Goal: Task Accomplishment & Management: Use online tool/utility

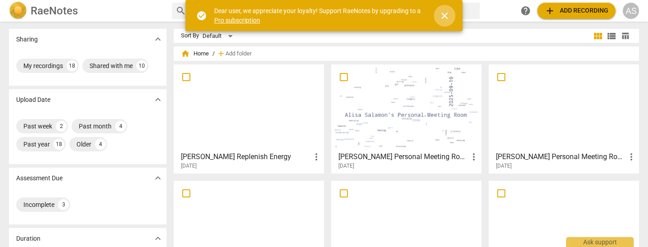
drag, startPoint x: 446, startPoint y: 13, endPoint x: 405, endPoint y: 10, distance: 41.1
click at [446, 13] on span "close" at bounding box center [444, 15] width 11 height 11
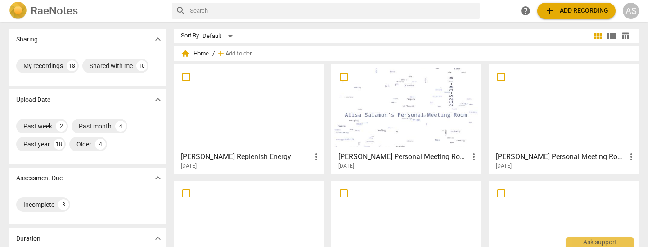
click at [261, 128] on div at bounding box center [249, 108] width 144 height 80
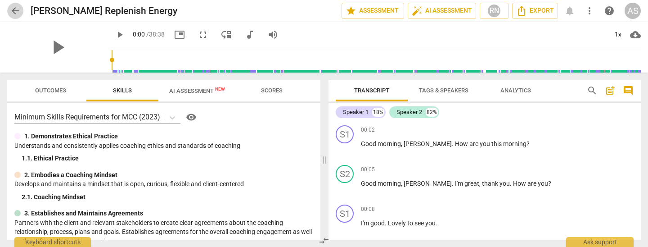
click at [14, 14] on span "arrow_back" at bounding box center [15, 10] width 11 height 11
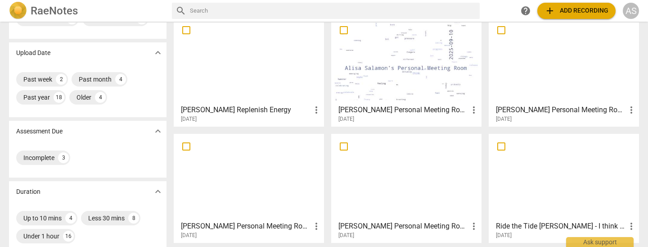
scroll to position [48, 0]
click at [421, 74] on div at bounding box center [406, 60] width 144 height 80
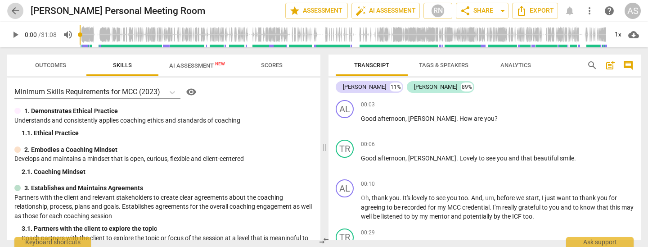
click at [17, 11] on span "arrow_back" at bounding box center [15, 10] width 11 height 11
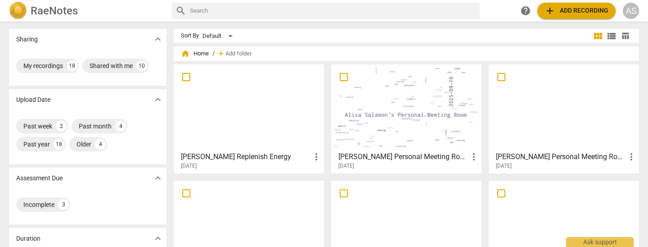
click at [587, 11] on span "add Add recording" at bounding box center [577, 10] width 64 height 11
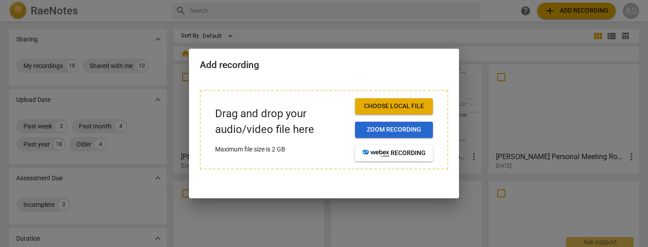
click at [410, 130] on span "Zoom recording" at bounding box center [393, 129] width 63 height 9
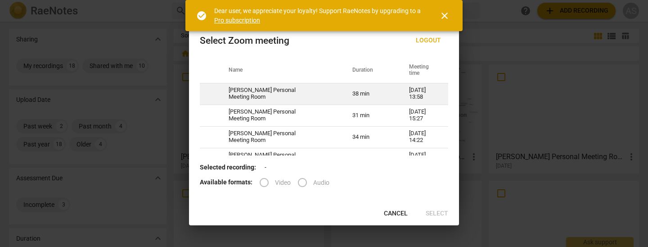
click at [377, 95] on td "38 min" at bounding box center [370, 94] width 57 height 22
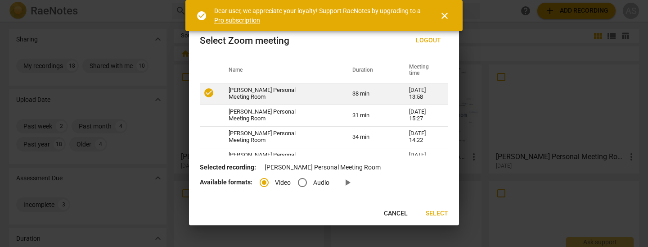
radio input "true"
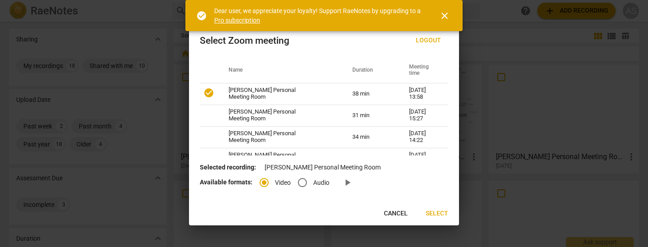
click at [438, 214] on span "Select" at bounding box center [437, 213] width 23 height 9
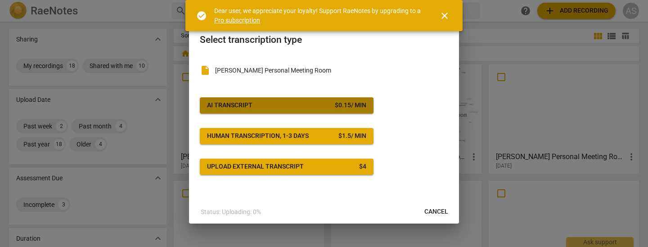
click at [290, 106] on span "AI Transcript $ 0.15 / min" at bounding box center [286, 105] width 159 height 9
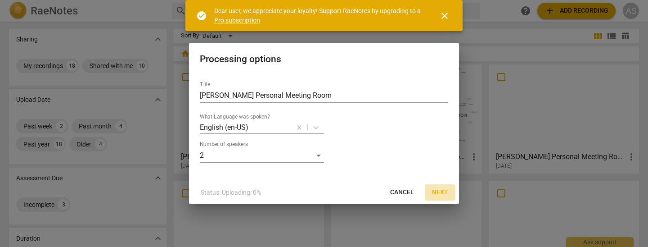
click at [437, 194] on span "Next" at bounding box center [440, 192] width 16 height 9
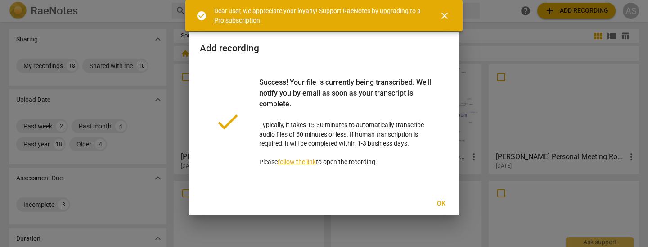
click at [442, 202] on span "Ok" at bounding box center [441, 203] width 14 height 9
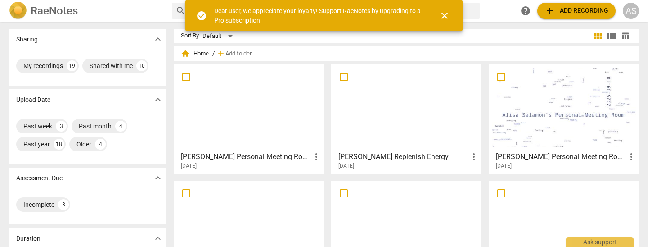
click at [251, 87] on div at bounding box center [249, 108] width 144 height 80
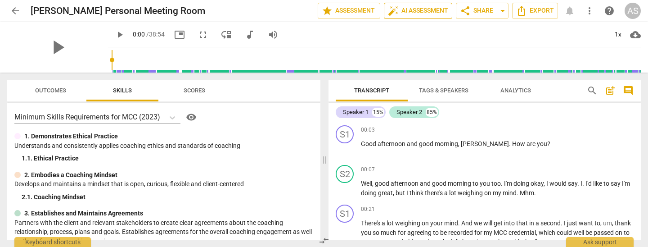
click at [417, 13] on span "auto_fix_high AI Assessment" at bounding box center [418, 10] width 60 height 11
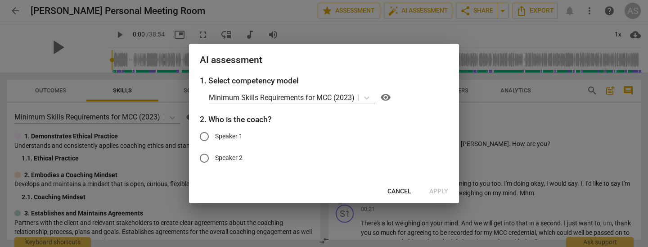
click at [401, 190] on span "Cancel" at bounding box center [400, 191] width 24 height 9
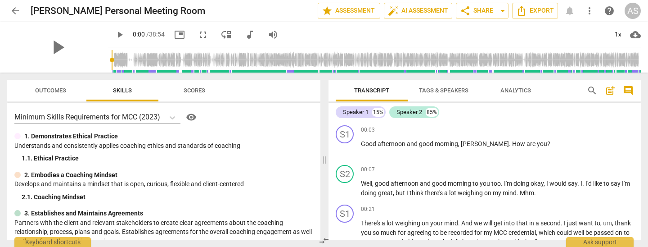
click at [446, 89] on span "Tags & Speakers" at bounding box center [444, 90] width 50 height 7
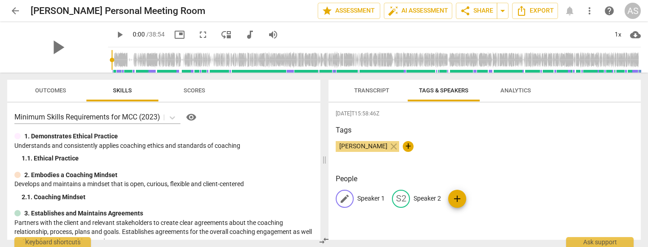
click at [366, 194] on p "Speaker 1" at bounding box center [370, 198] width 27 height 9
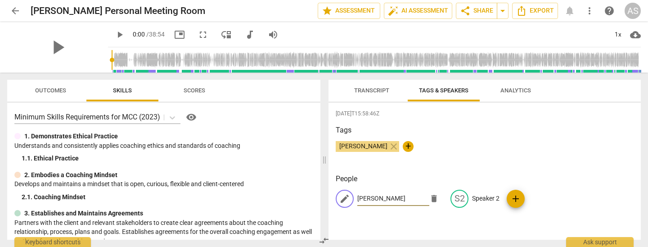
type input "[PERSON_NAME]"
click at [492, 196] on p "Speaker 2" at bounding box center [485, 198] width 27 height 9
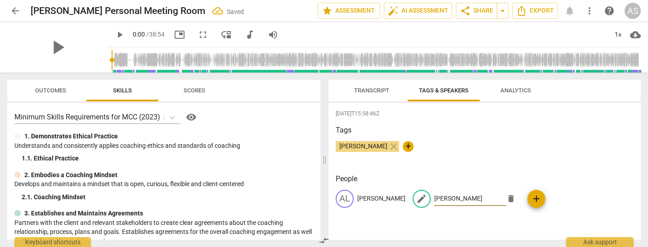
type input "[PERSON_NAME]"
click at [362, 91] on span "Transcript" at bounding box center [371, 90] width 35 height 7
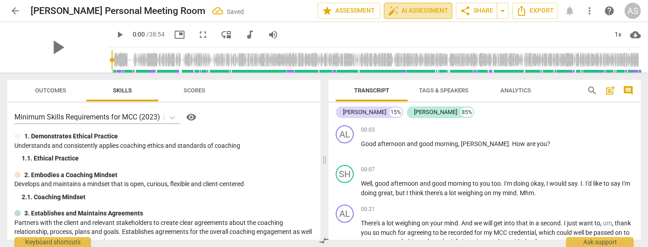
click at [422, 10] on span "auto_fix_high AI Assessment" at bounding box center [418, 10] width 60 height 11
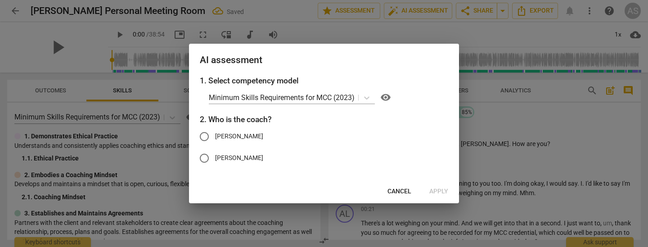
drag, startPoint x: 218, startPoint y: 135, endPoint x: 246, endPoint y: 137, distance: 28.4
click at [218, 135] on span "[PERSON_NAME]" at bounding box center [239, 135] width 48 height 9
click at [215, 135] on input "[PERSON_NAME]" at bounding box center [205, 137] width 22 height 22
radio input "true"
click at [441, 190] on span "Apply" at bounding box center [438, 191] width 19 height 9
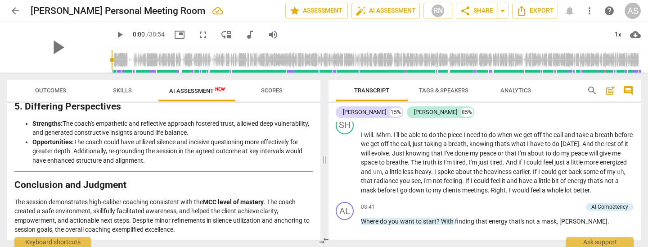
scroll to position [1761, 0]
